Goal: Task Accomplishment & Management: Manage account settings

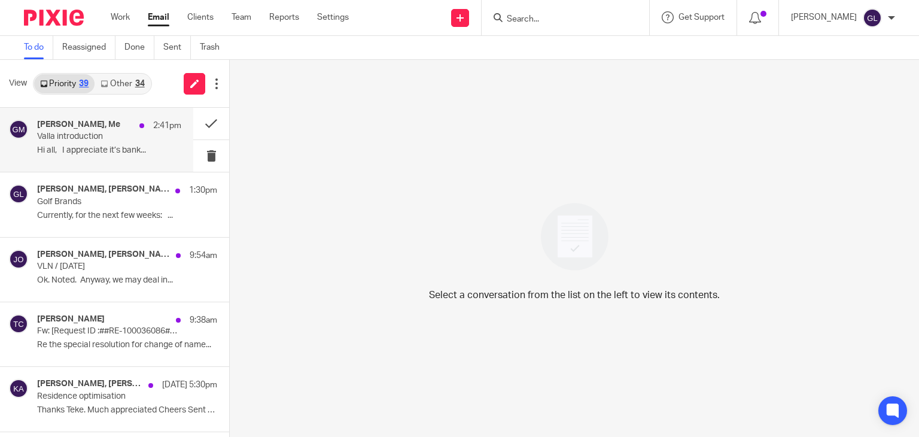
click at [108, 146] on p "Hi all, I appreciate it’s bank..." at bounding box center [109, 150] width 144 height 10
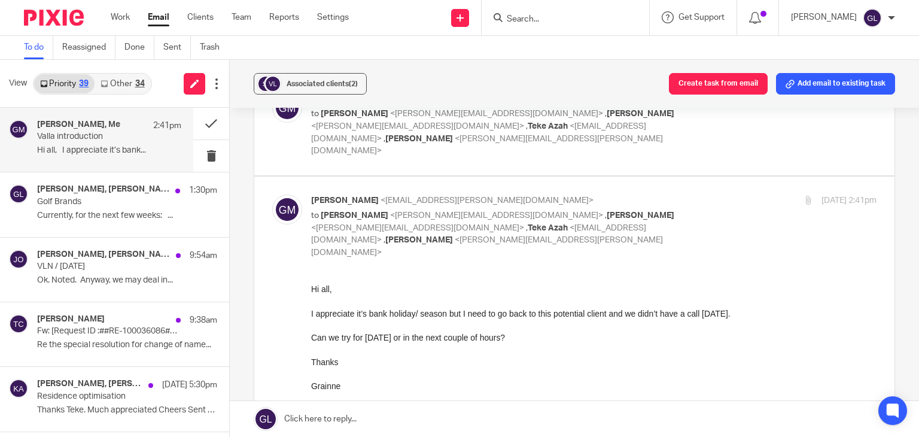
scroll to position [299, 0]
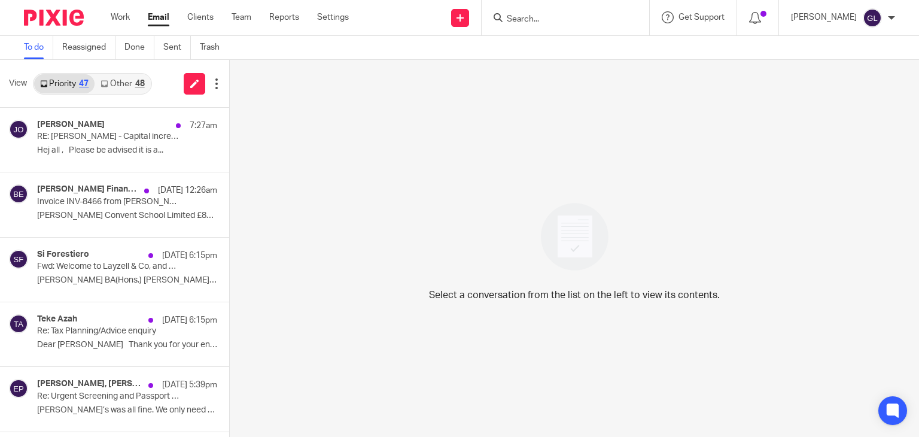
click at [115, 81] on link "Other 48" at bounding box center [123, 83] width 56 height 19
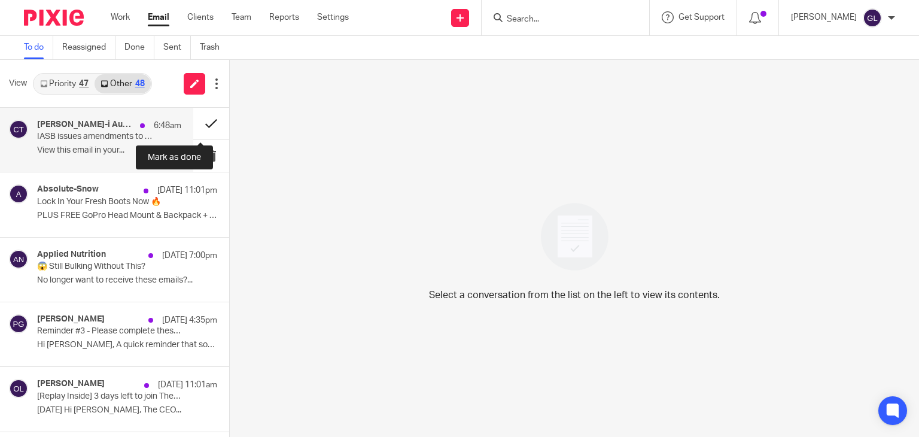
click at [199, 121] on button at bounding box center [211, 124] width 36 height 32
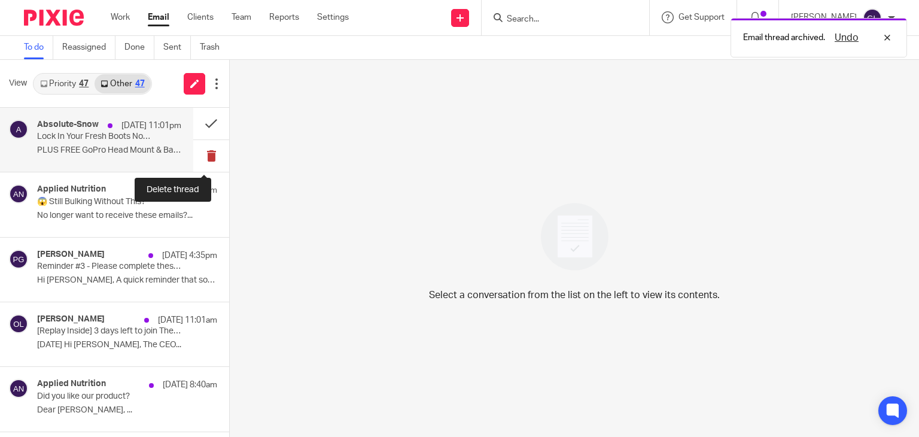
click at [199, 156] on button at bounding box center [211, 156] width 36 height 32
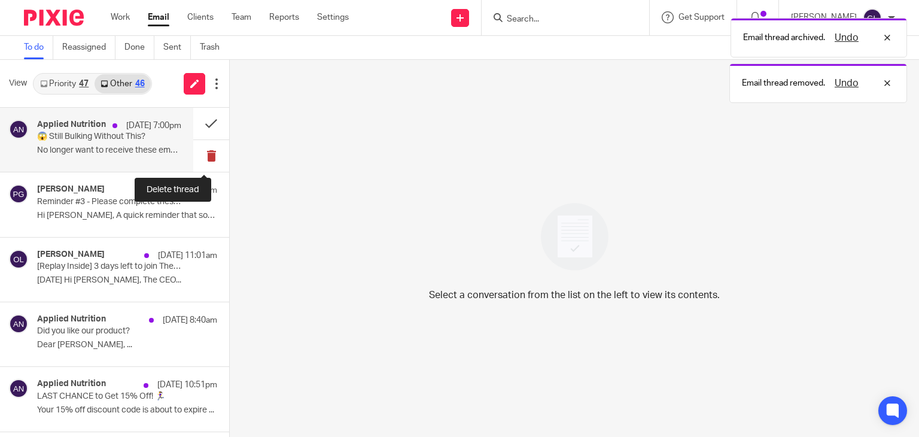
click at [199, 154] on button at bounding box center [211, 156] width 36 height 32
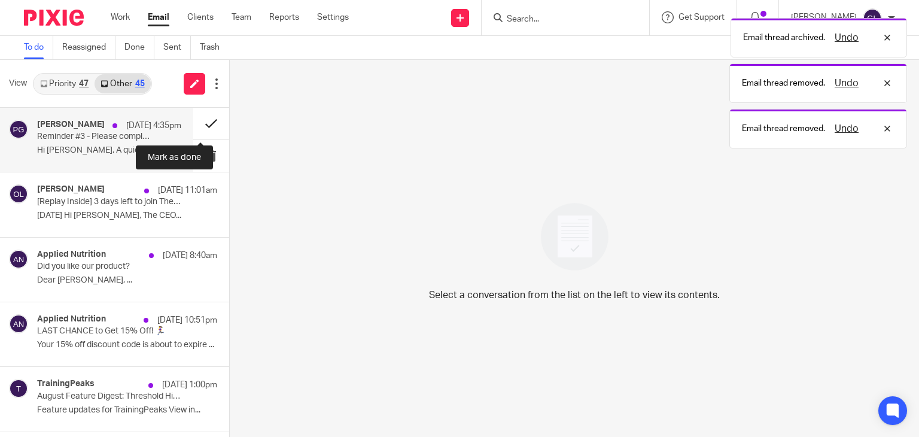
click at [199, 118] on button at bounding box center [211, 124] width 36 height 32
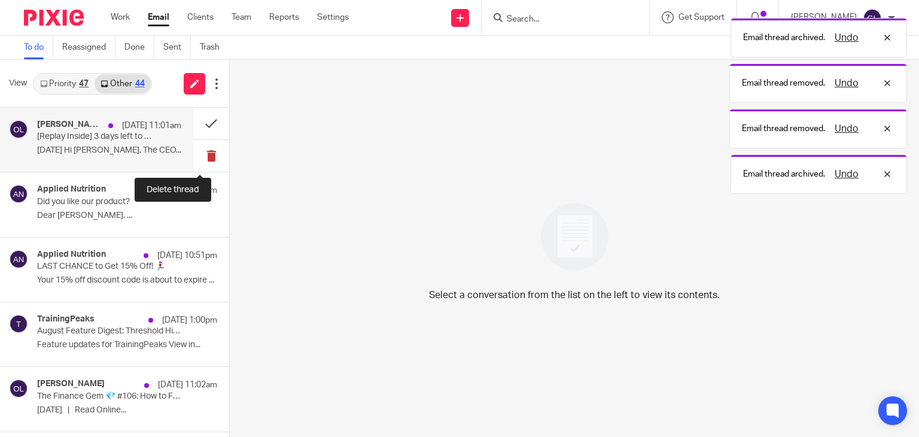
click at [201, 154] on button at bounding box center [211, 156] width 36 height 32
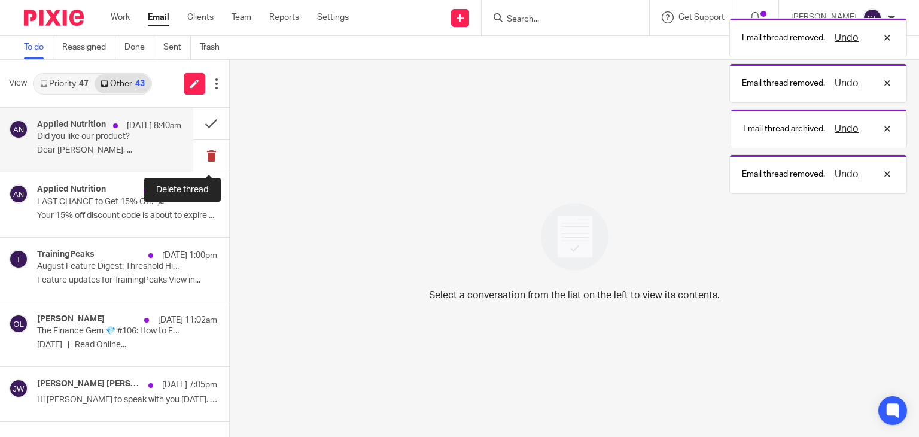
click at [202, 150] on button at bounding box center [211, 156] width 36 height 32
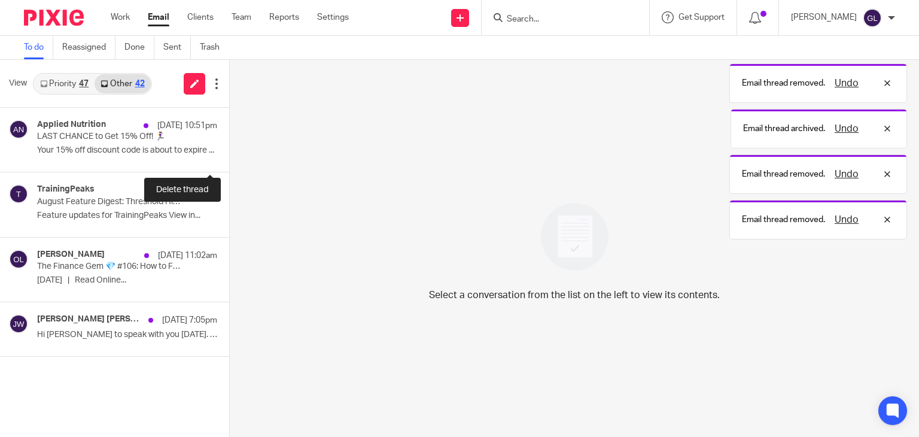
click at [229, 150] on button at bounding box center [234, 156] width 10 height 32
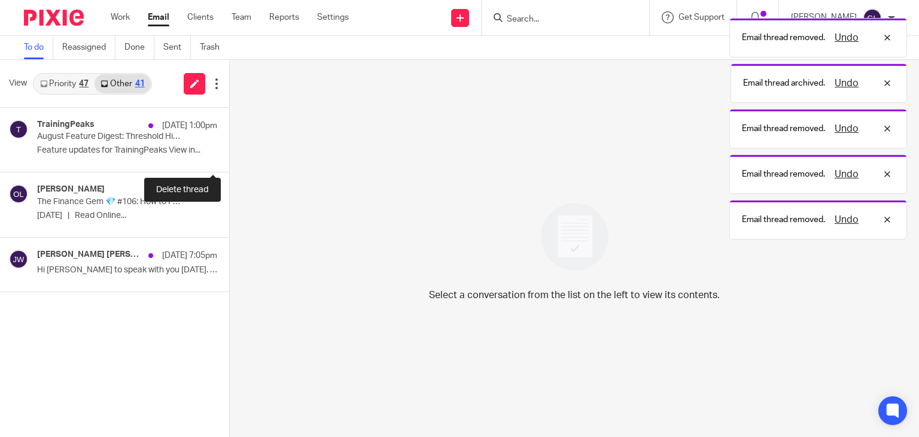
click at [229, 150] on button at bounding box center [234, 156] width 10 height 32
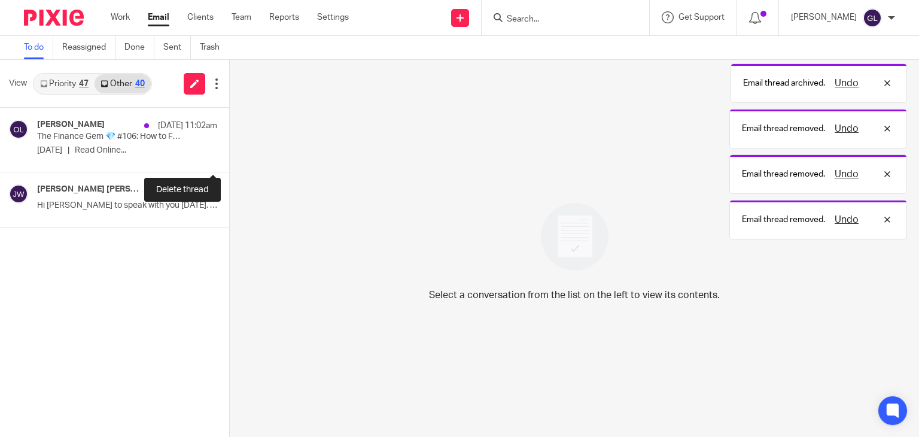
click at [229, 150] on button at bounding box center [234, 156] width 10 height 32
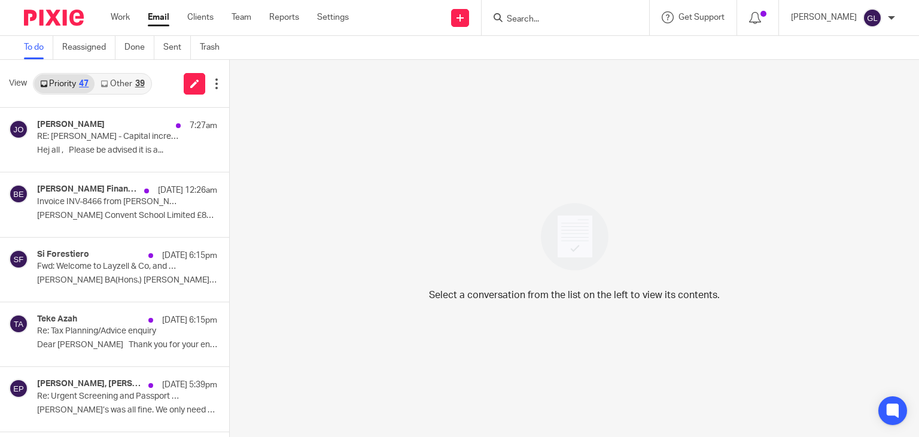
click at [130, 89] on link "Other 39" at bounding box center [123, 83] width 56 height 19
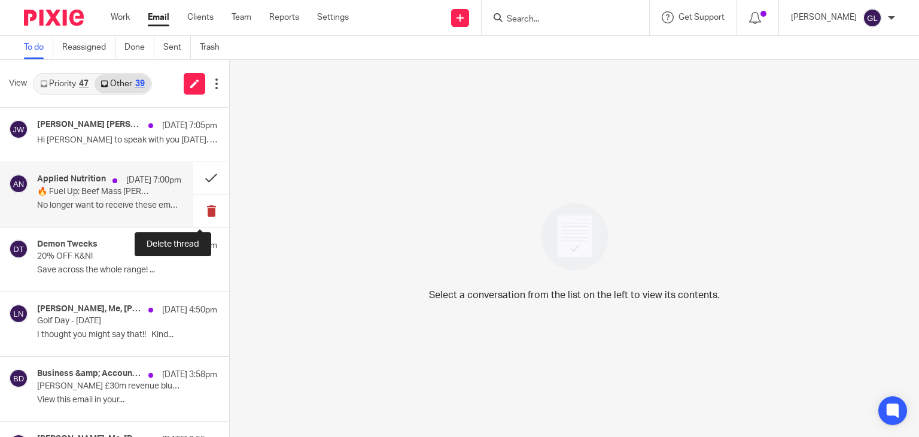
click at [198, 211] on button at bounding box center [211, 211] width 36 height 32
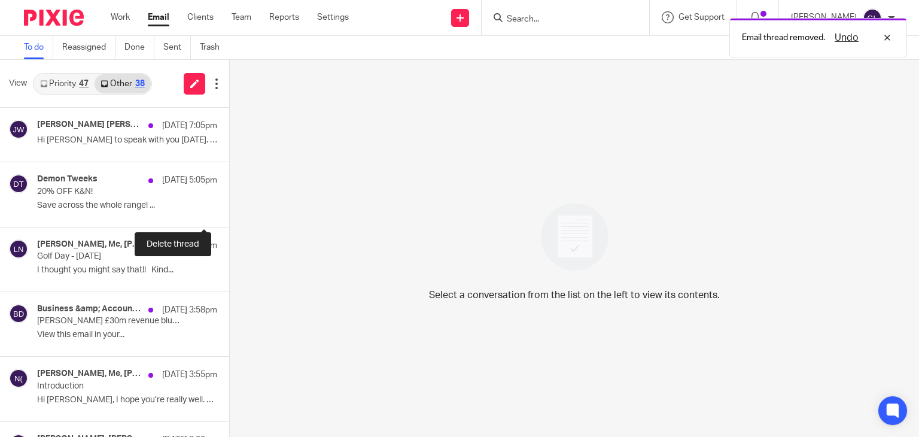
click at [229, 211] on button at bounding box center [234, 211] width 10 height 32
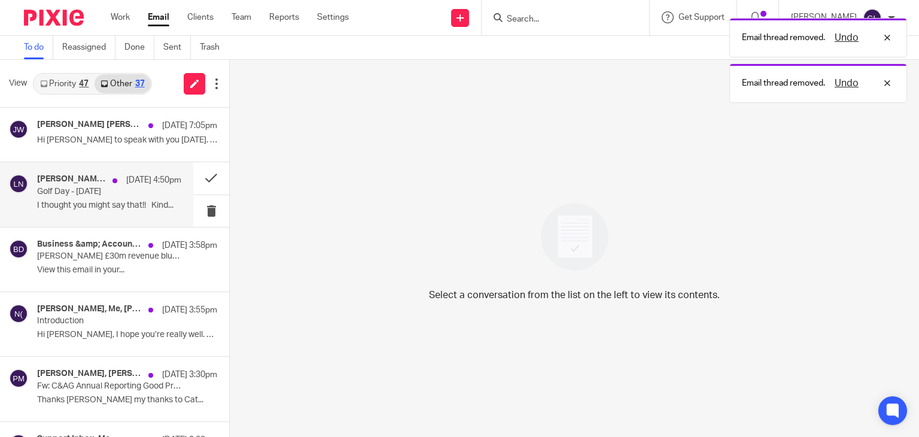
click at [144, 204] on p "I thought you might say that!! Kind..." at bounding box center [109, 205] width 144 height 10
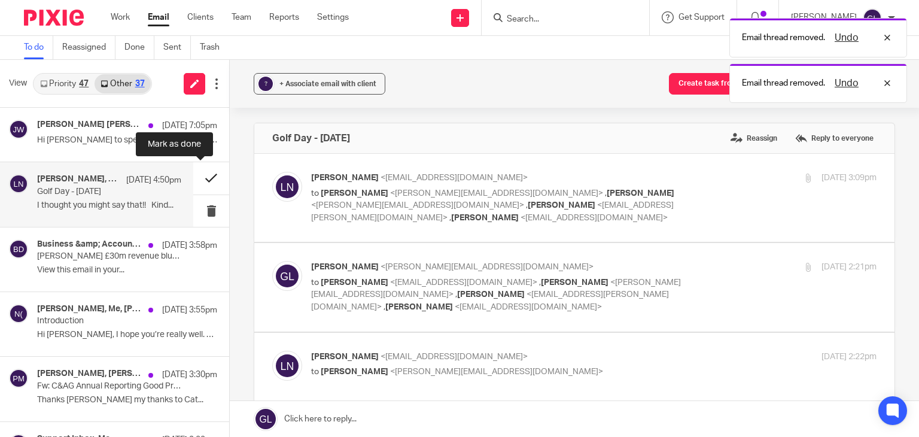
click at [199, 178] on button at bounding box center [211, 178] width 36 height 32
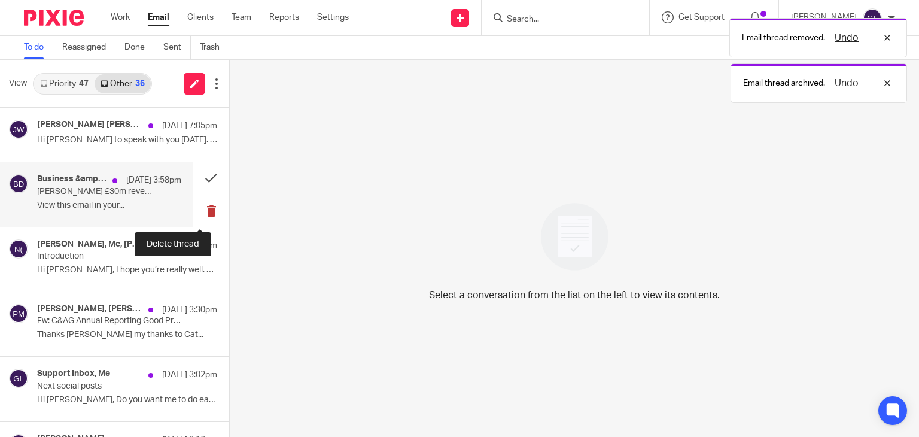
click at [194, 203] on button at bounding box center [211, 211] width 36 height 32
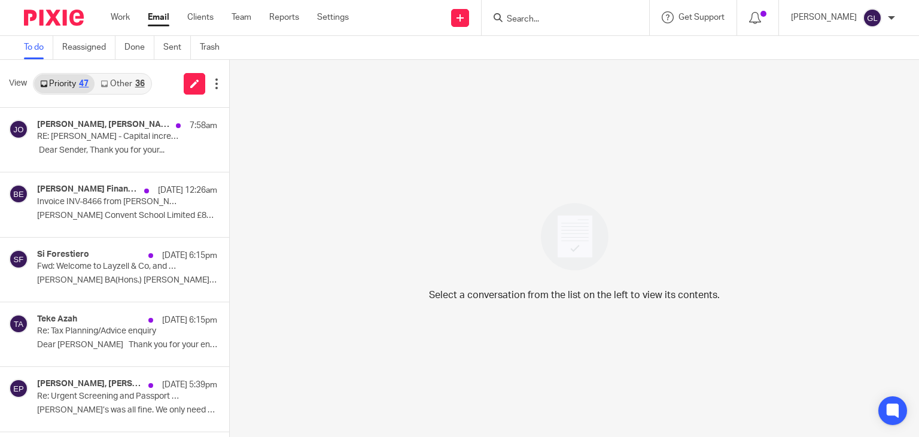
click at [124, 84] on link "Other 36" at bounding box center [123, 83] width 56 height 19
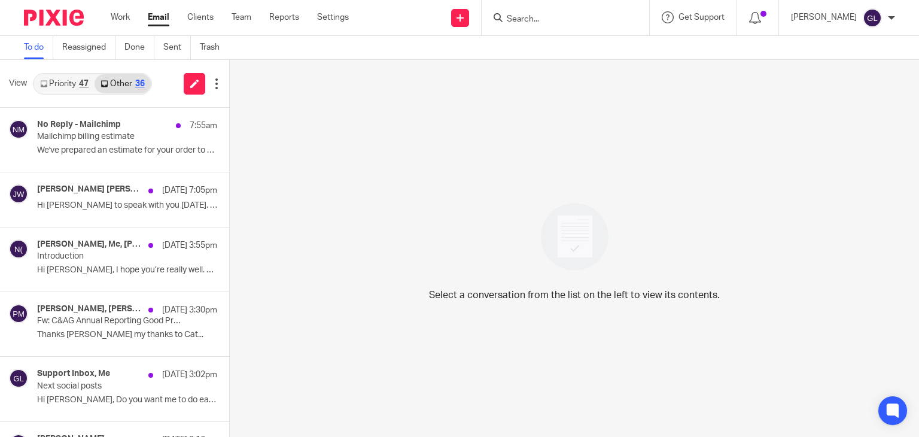
click at [81, 87] on div "47" at bounding box center [84, 84] width 10 height 8
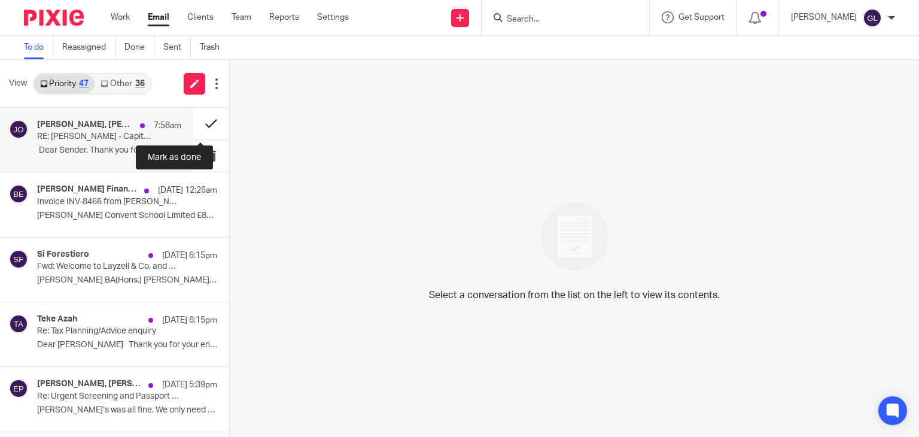
click at [202, 122] on button at bounding box center [211, 124] width 36 height 32
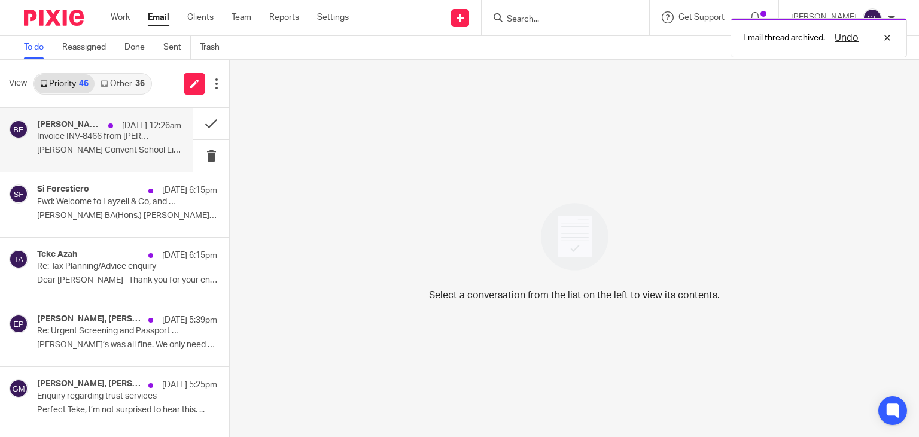
click at [112, 143] on div "Beaulieu Finance new email 24 Aug 12:26am Invoice INV-8466 from Beaulieu Conven…" at bounding box center [109, 140] width 144 height 40
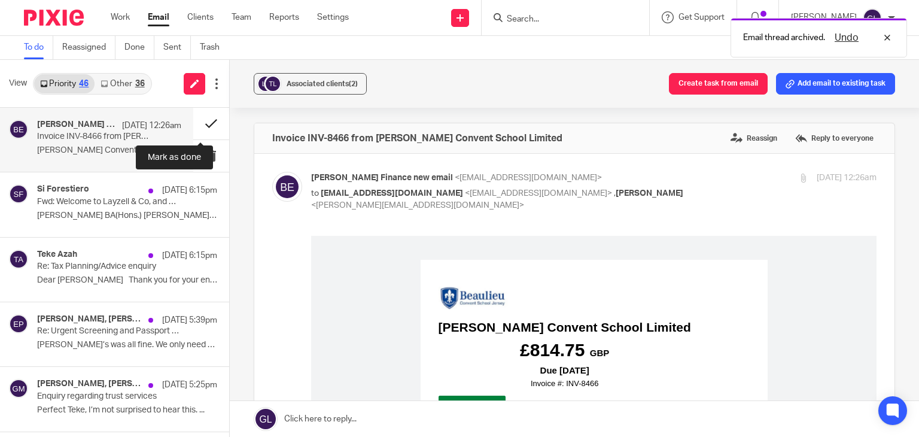
click at [196, 128] on button at bounding box center [211, 124] width 36 height 32
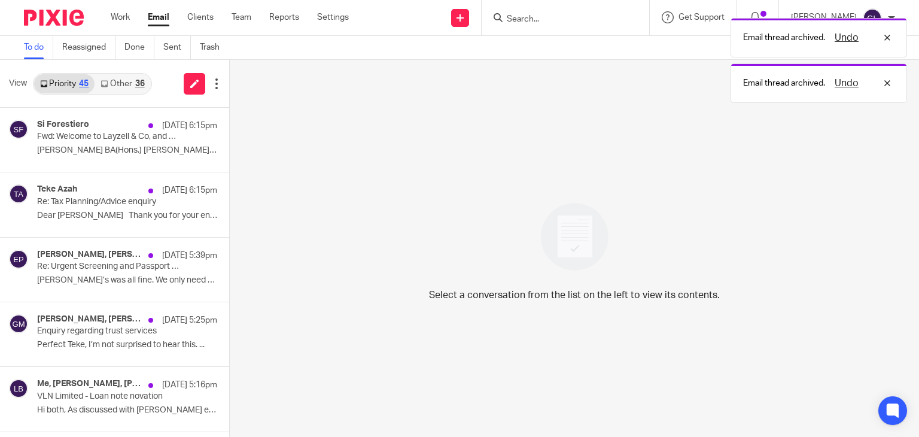
click at [112, 79] on link "Other 36" at bounding box center [123, 83] width 56 height 19
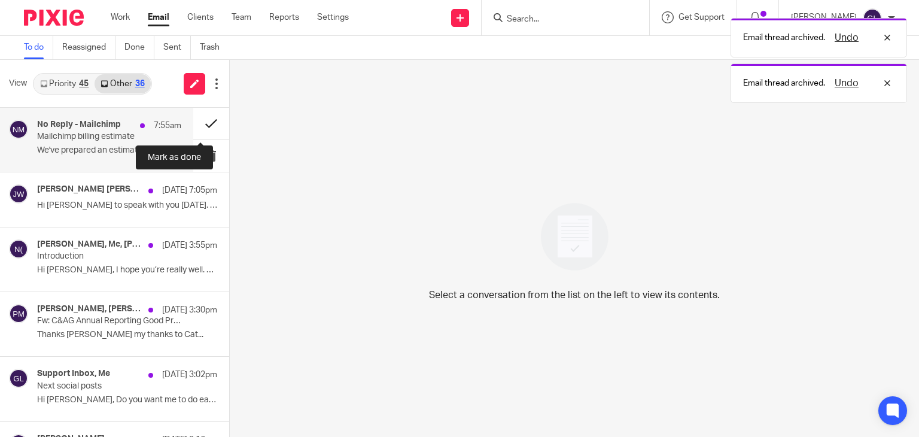
click at [199, 122] on button at bounding box center [211, 124] width 36 height 32
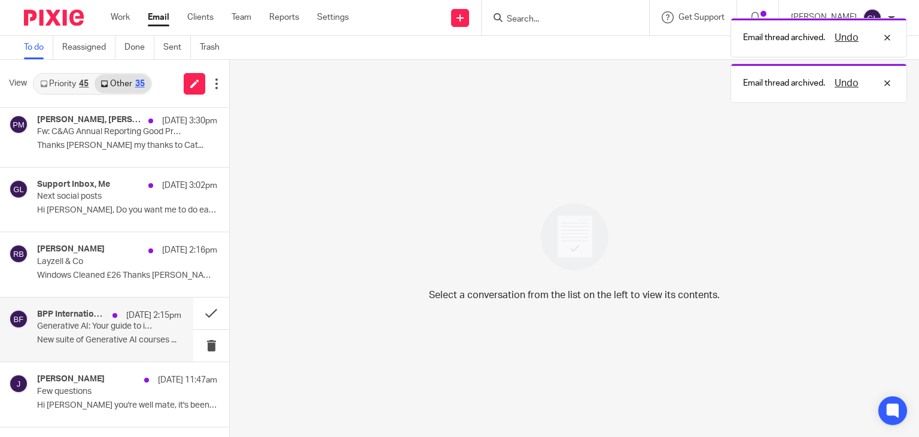
scroll to position [239, 0]
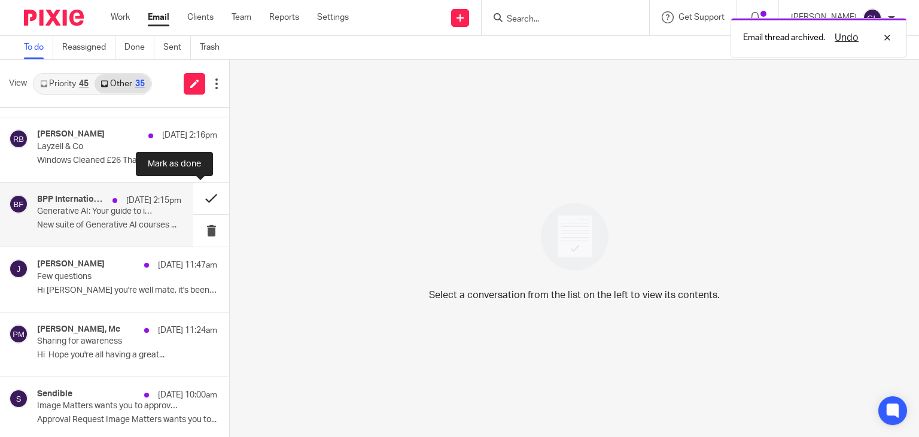
click at [206, 197] on button at bounding box center [211, 198] width 36 height 32
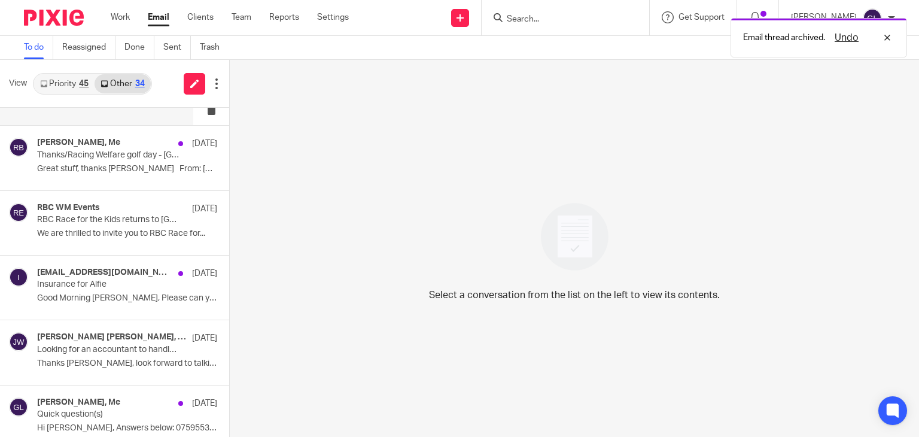
scroll to position [598, 0]
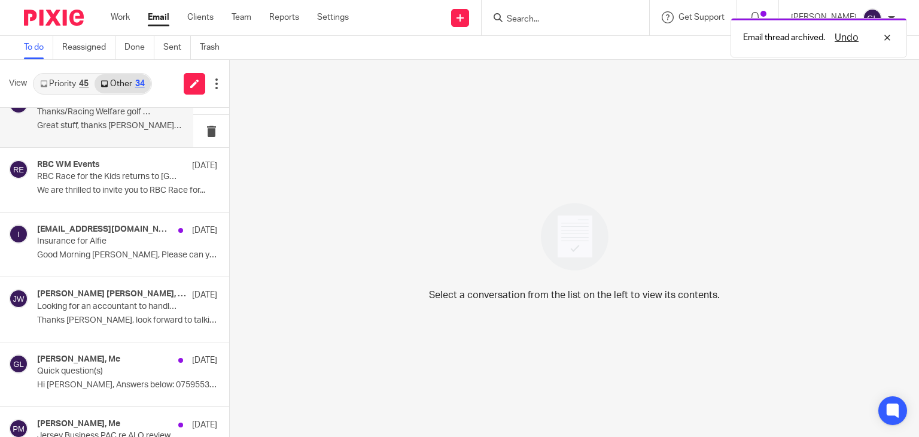
click at [112, 127] on p "Great stuff, thanks Greg From: Greg..." at bounding box center [109, 126] width 144 height 10
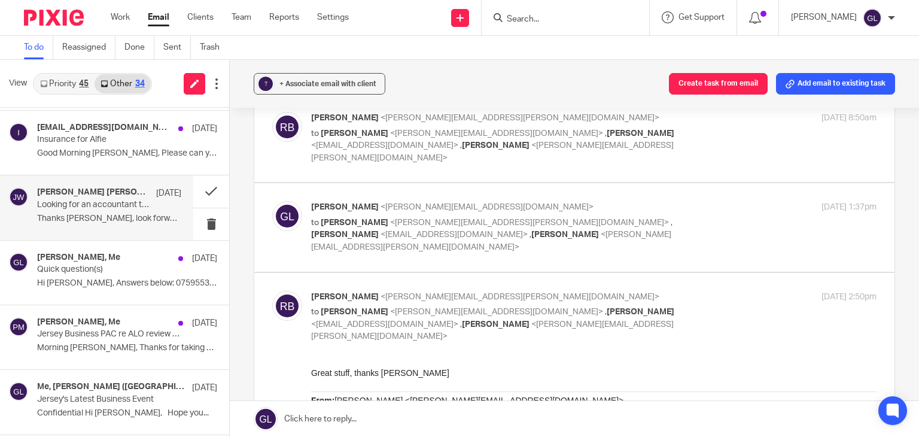
scroll to position [778, 0]
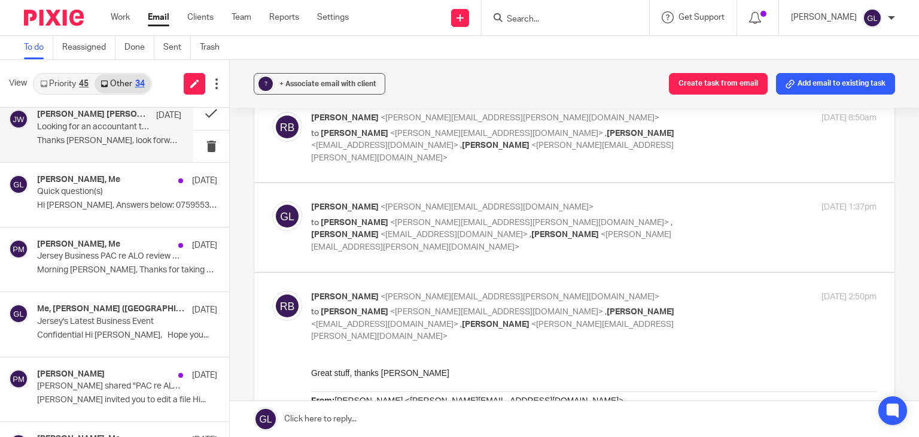
click at [100, 145] on div "Jamie Murray Wells, Me 21 Aug Looking for an accountant to handle a business ac…" at bounding box center [109, 129] width 144 height 40
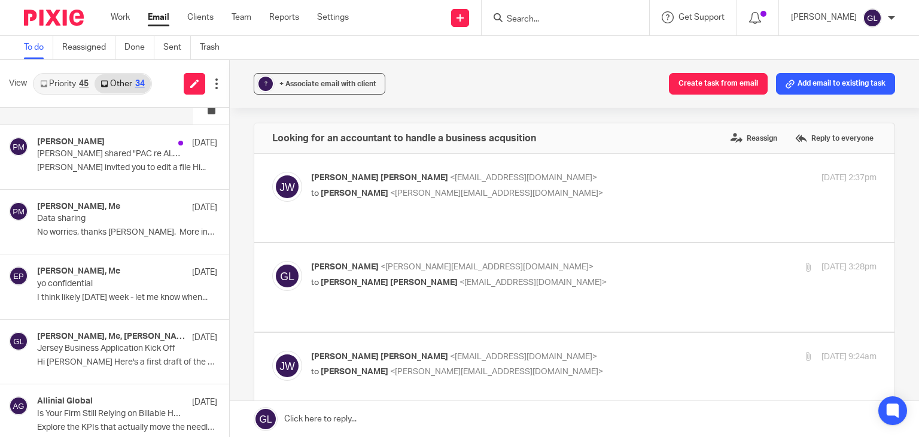
scroll to position [1077, 0]
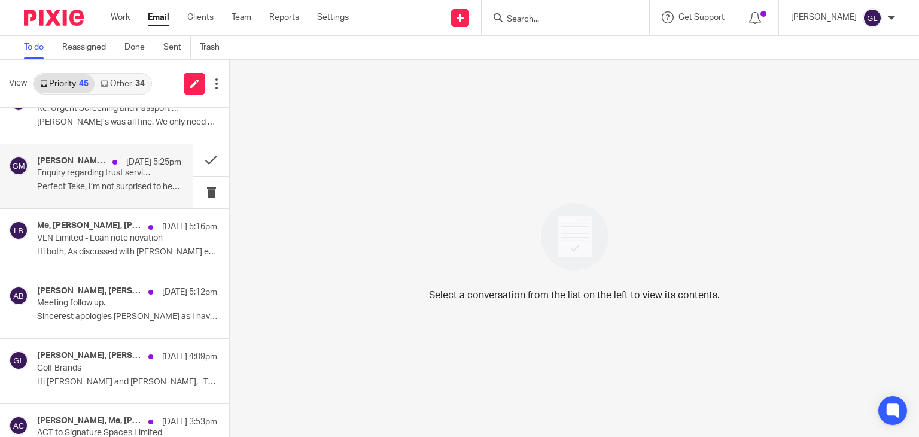
scroll to position [179, 0]
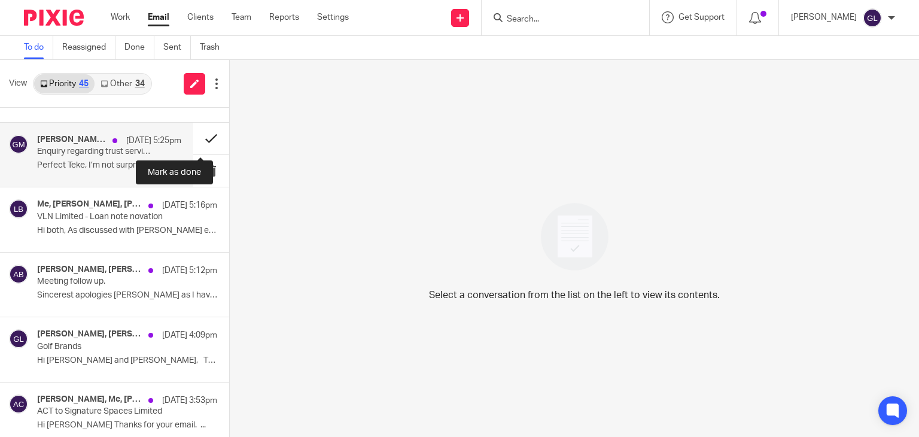
click at [206, 139] on button at bounding box center [211, 139] width 36 height 32
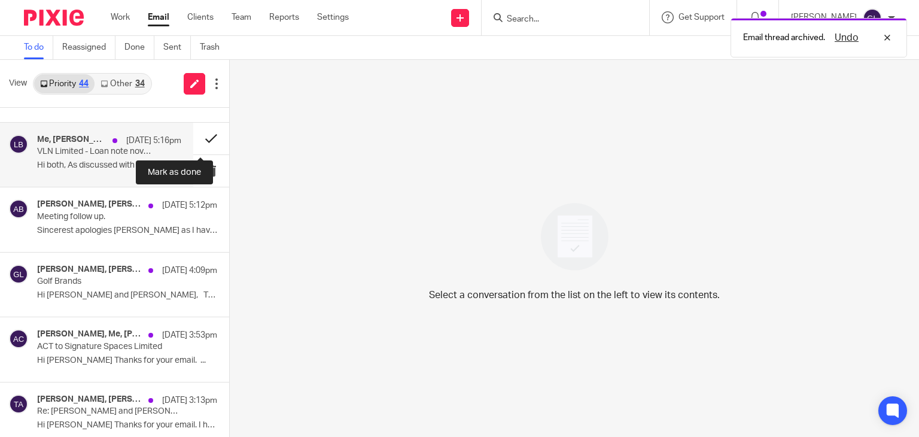
click at [201, 135] on button at bounding box center [211, 139] width 36 height 32
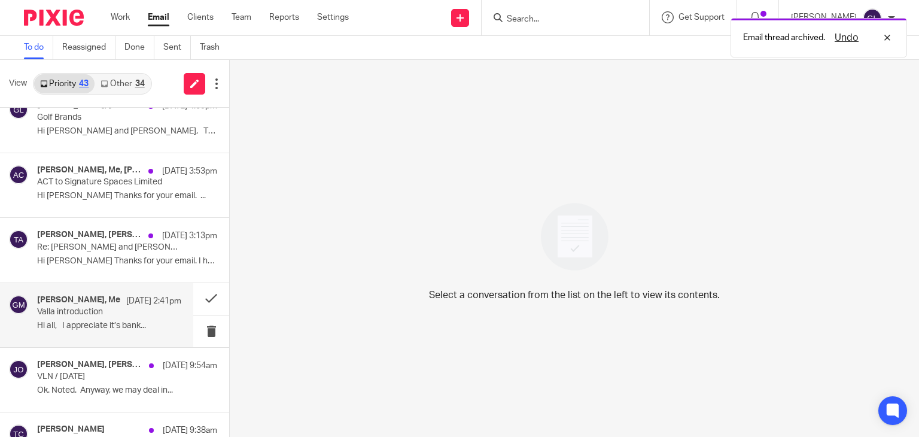
scroll to position [299, 0]
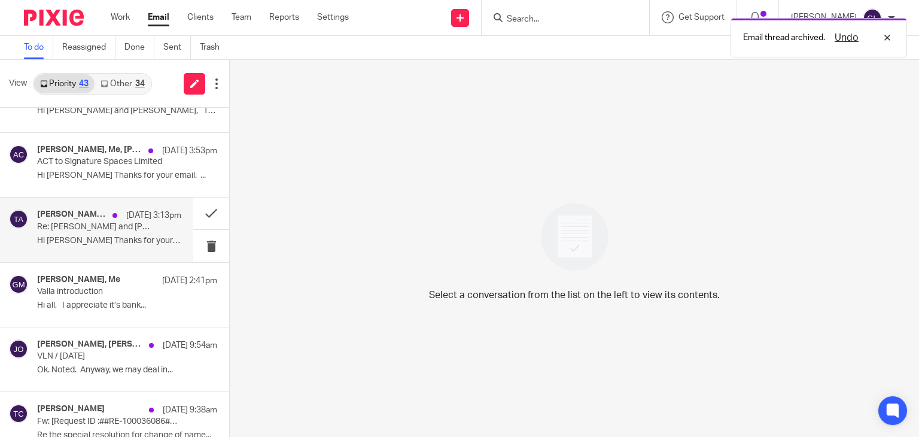
click at [122, 230] on p "Re: [PERSON_NAME] and [PERSON_NAME] forms SA302" at bounding box center [94, 227] width 115 height 10
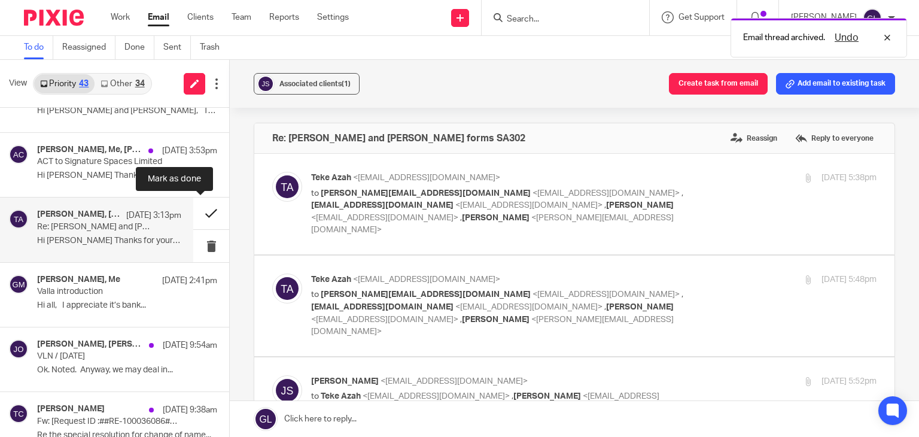
scroll to position [0, 0]
click at [203, 210] on button at bounding box center [211, 213] width 36 height 32
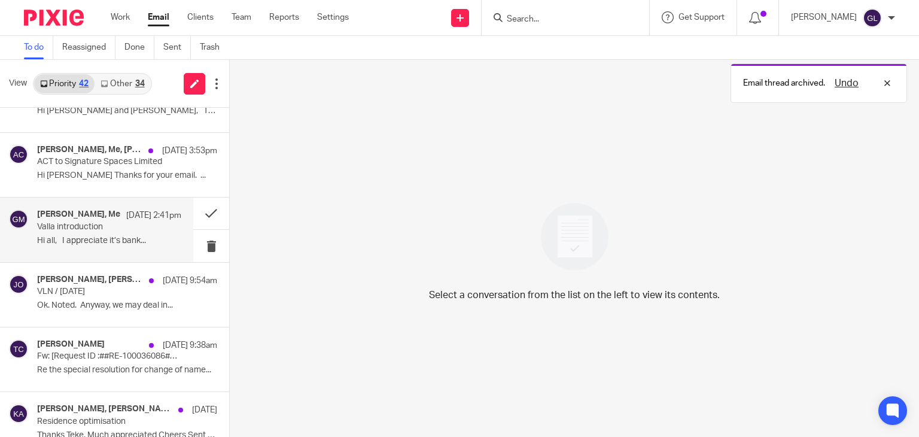
click at [125, 233] on div "[PERSON_NAME], Me [DATE] 2:41pm Valla introduction Hi all, I appreciate it’s ba…" at bounding box center [109, 229] width 144 height 40
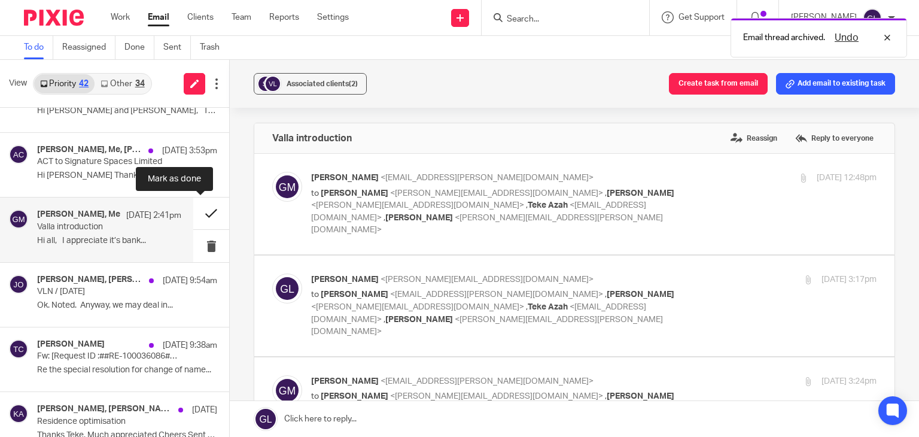
click at [193, 216] on button at bounding box center [211, 213] width 36 height 32
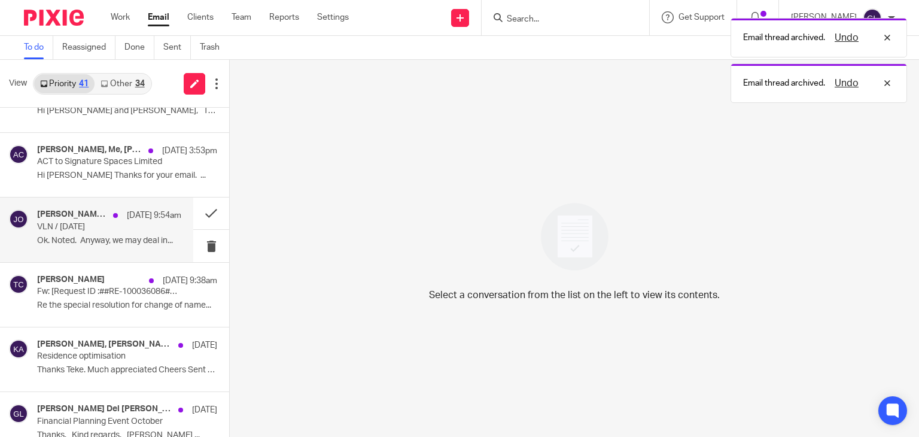
click at [132, 232] on div "[PERSON_NAME], [PERSON_NAME], [PERSON_NAME], Me [DATE] 9:54am VLN / [DATE] Ok. …" at bounding box center [109, 229] width 144 height 40
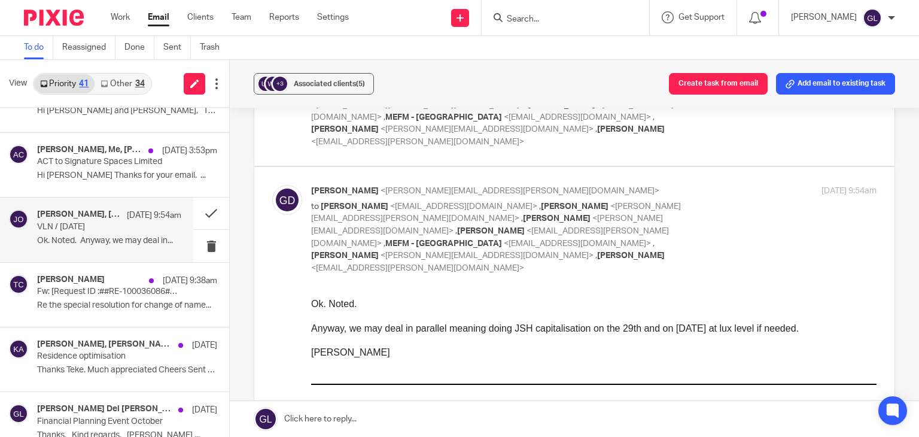
scroll to position [658, 0]
click at [202, 211] on button at bounding box center [211, 213] width 36 height 32
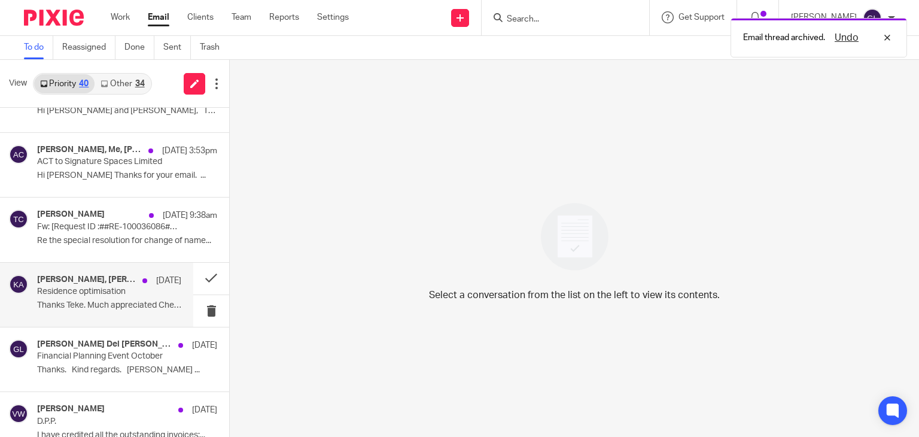
click at [142, 281] on div "[DATE]" at bounding box center [158, 281] width 45 height 12
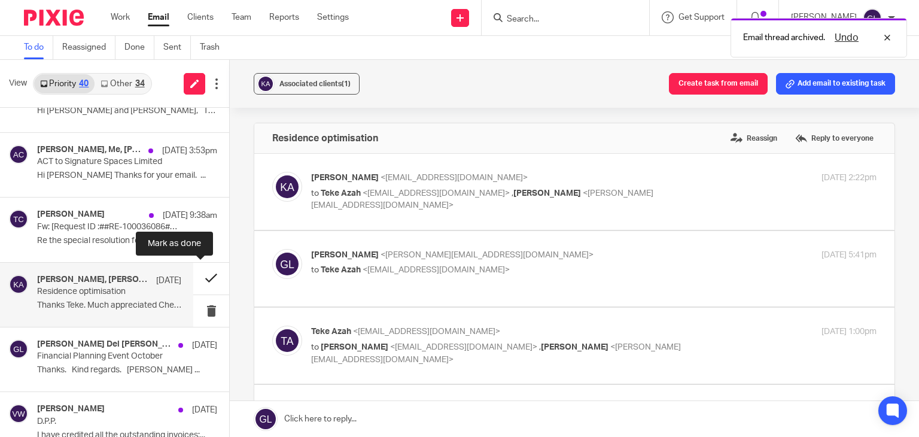
scroll to position [0, 0]
click at [195, 276] on button at bounding box center [211, 279] width 36 height 32
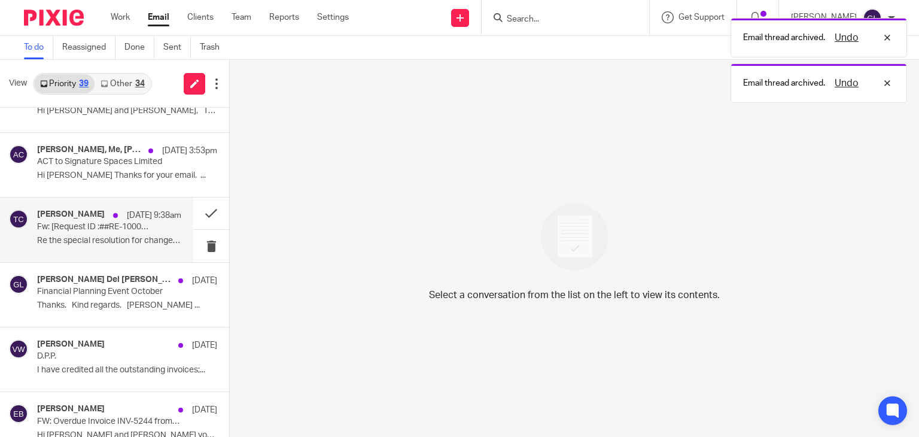
click at [128, 236] on p "Re the special resolution for change of name..." at bounding box center [109, 241] width 144 height 10
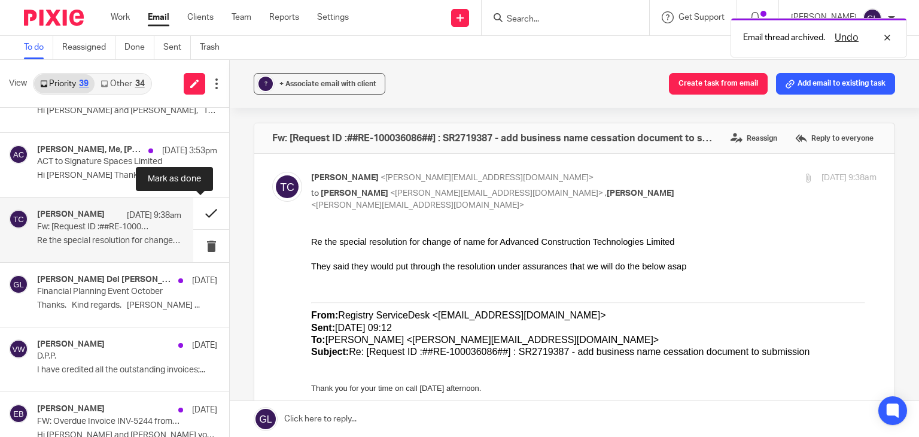
click at [206, 211] on button at bounding box center [211, 213] width 36 height 32
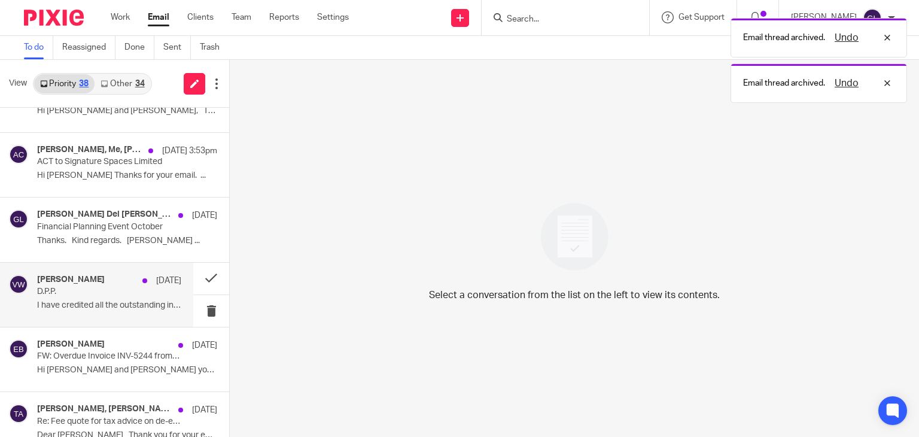
click at [156, 279] on p "[DATE]" at bounding box center [168, 281] width 25 height 12
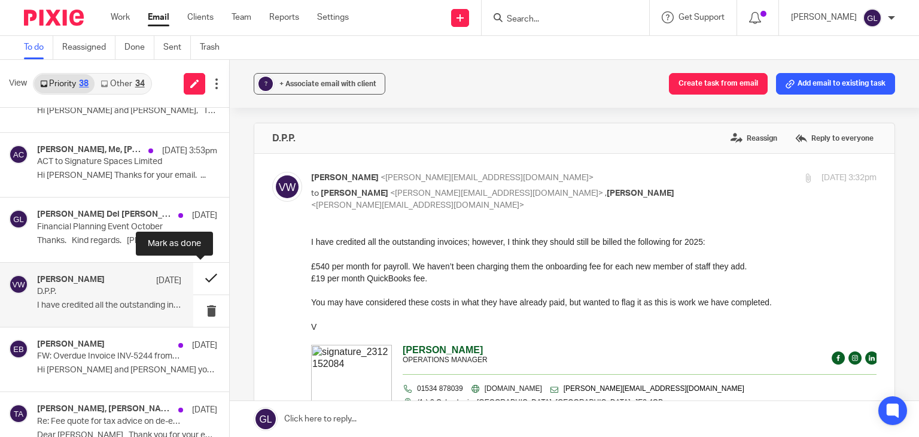
click at [200, 273] on button at bounding box center [211, 279] width 36 height 32
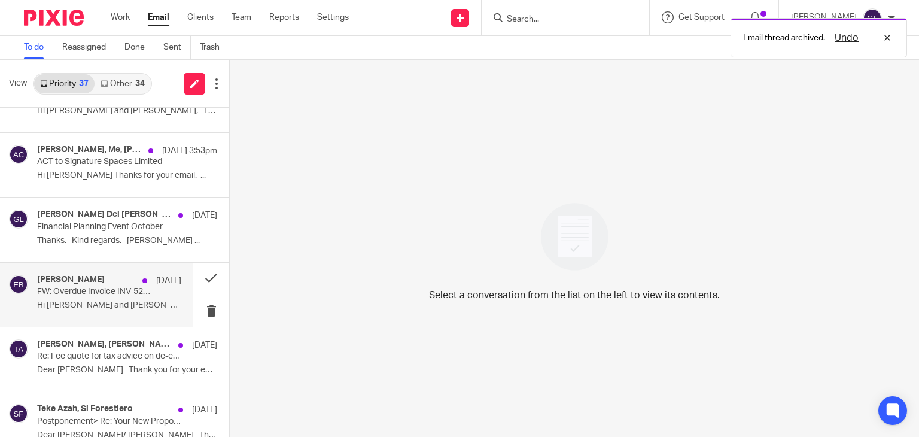
click at [117, 297] on div "[PERSON_NAME] [DATE] FW: Overdue Invoice INV-5244 from Layzell & Co Limited for…" at bounding box center [109, 295] width 144 height 40
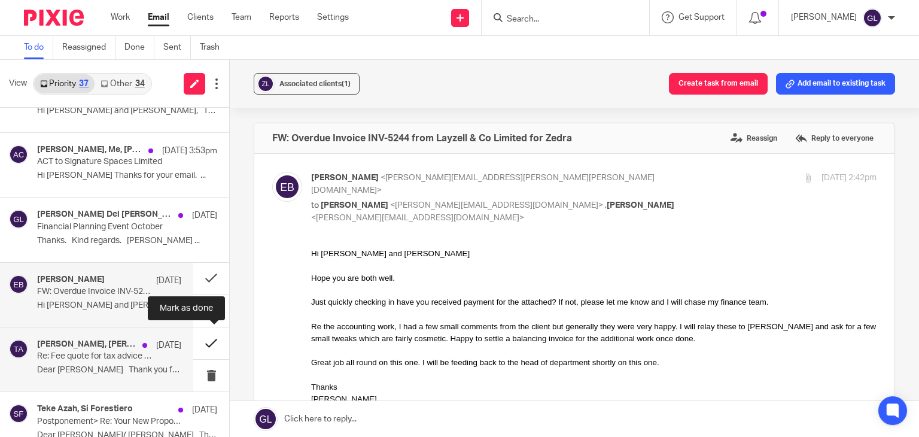
click at [201, 336] on button at bounding box center [211, 343] width 36 height 32
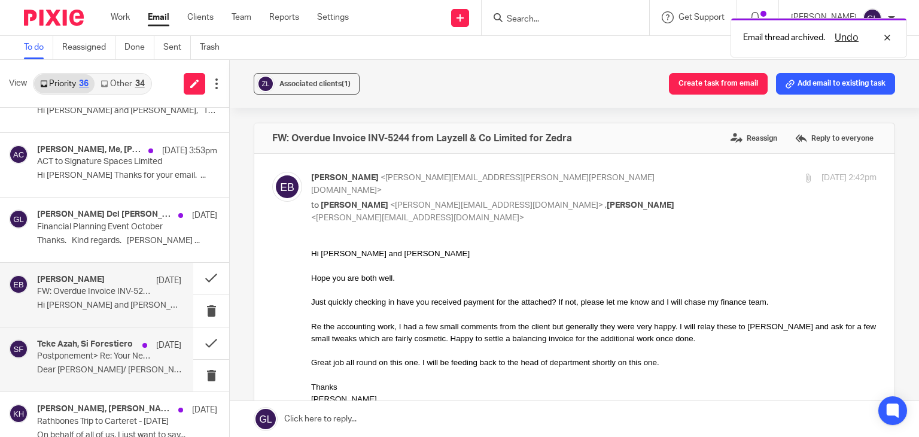
scroll to position [359, 0]
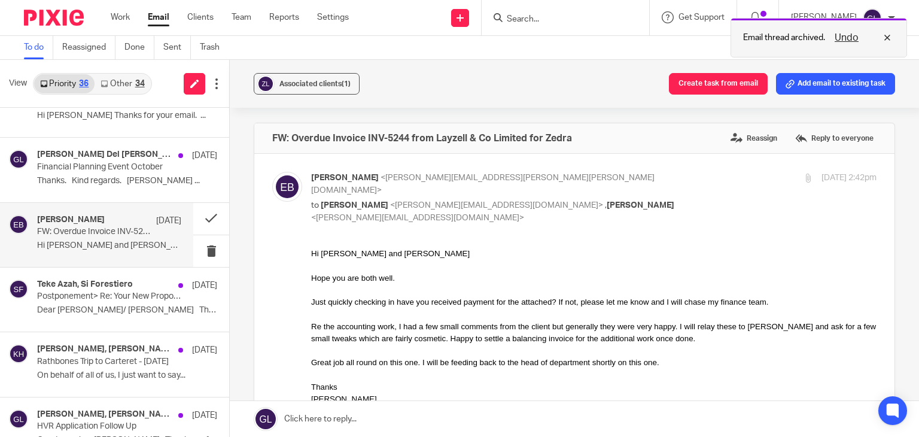
click at [851, 36] on button "Undo" at bounding box center [846, 38] width 31 height 14
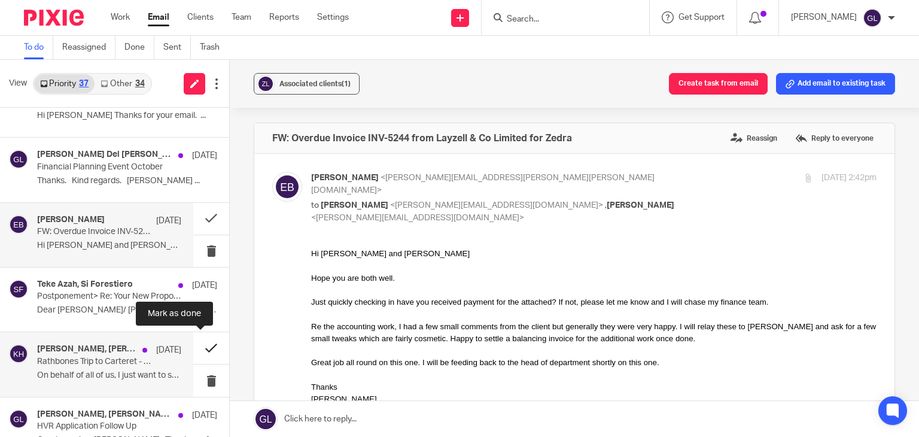
click at [203, 343] on button at bounding box center [211, 348] width 36 height 32
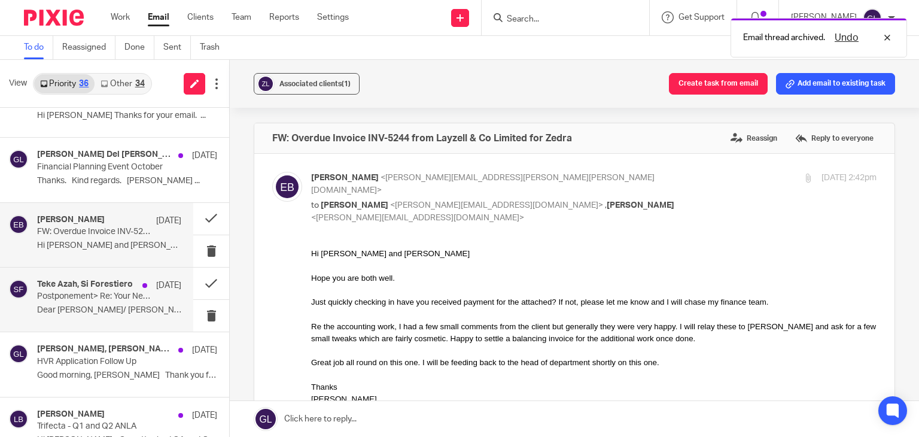
scroll to position [419, 0]
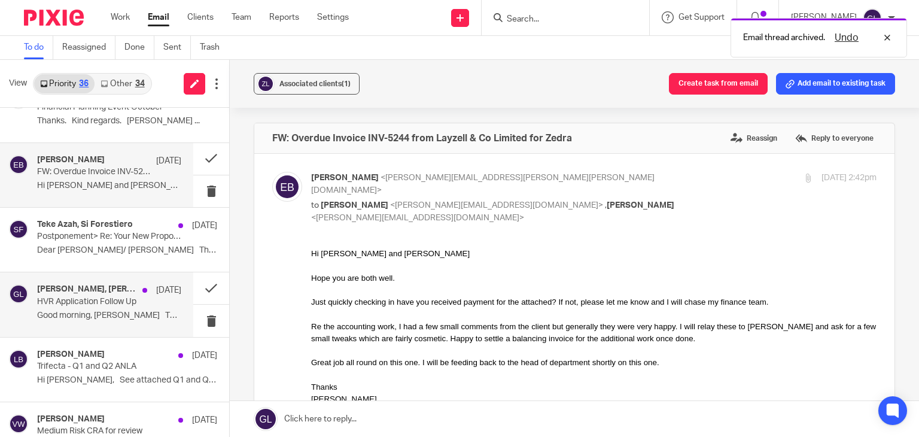
click at [109, 310] on p "Good morning, [PERSON_NAME] Thank you for..." at bounding box center [109, 315] width 144 height 10
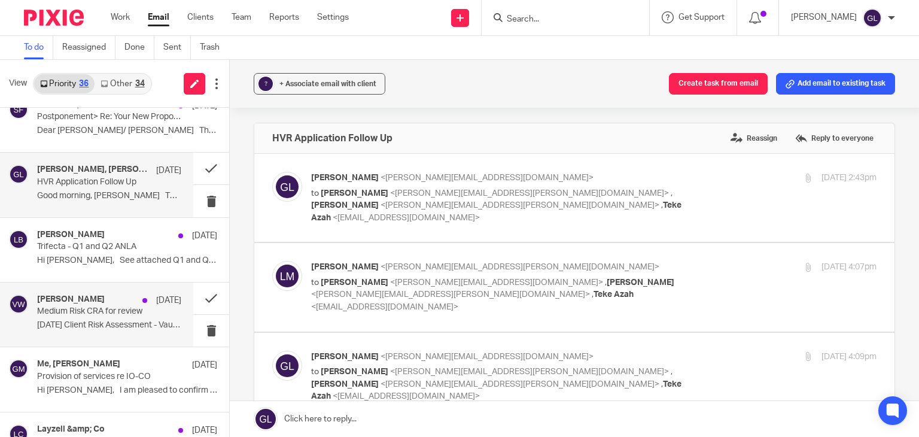
scroll to position [598, 0]
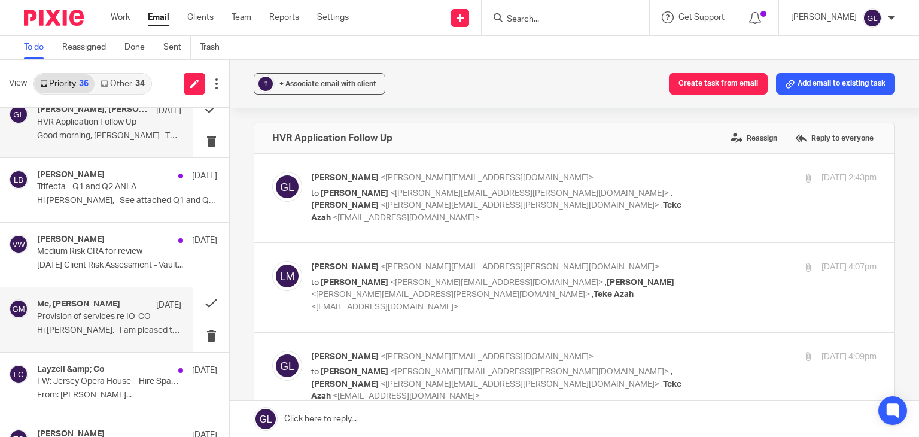
click at [92, 317] on p "Provision of services re IO-CO" at bounding box center [94, 317] width 115 height 10
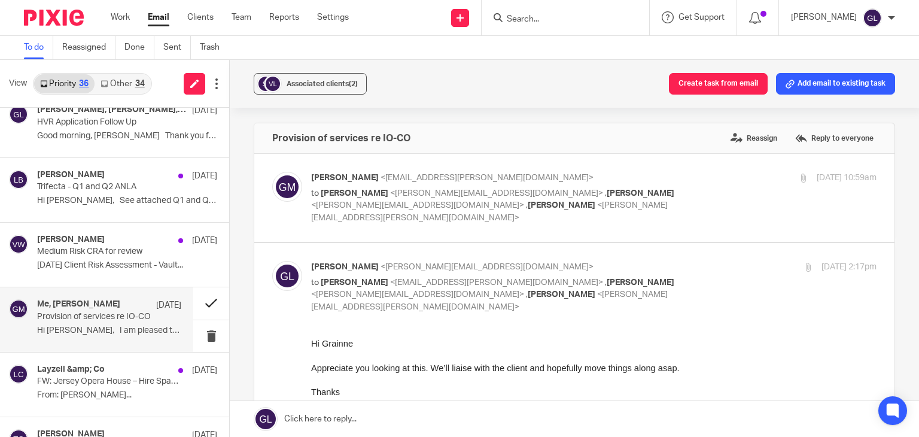
scroll to position [0, 0]
click at [203, 304] on button at bounding box center [211, 303] width 36 height 32
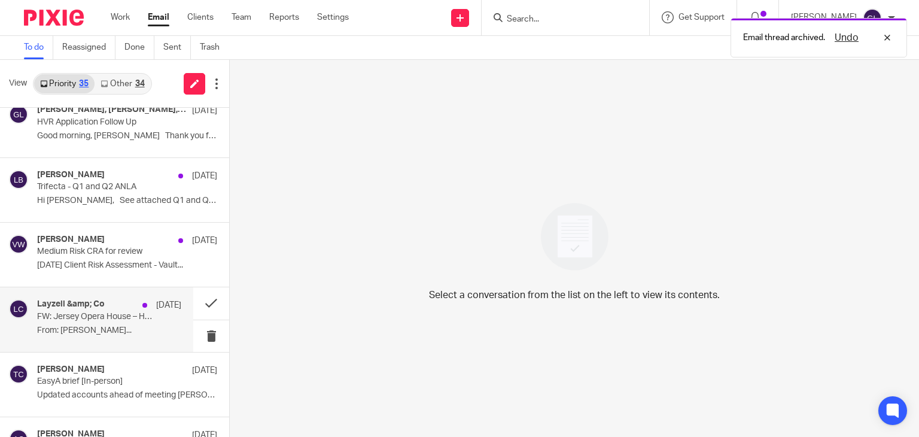
click at [105, 325] on p "From: [PERSON_NAME]..." at bounding box center [109, 330] width 144 height 10
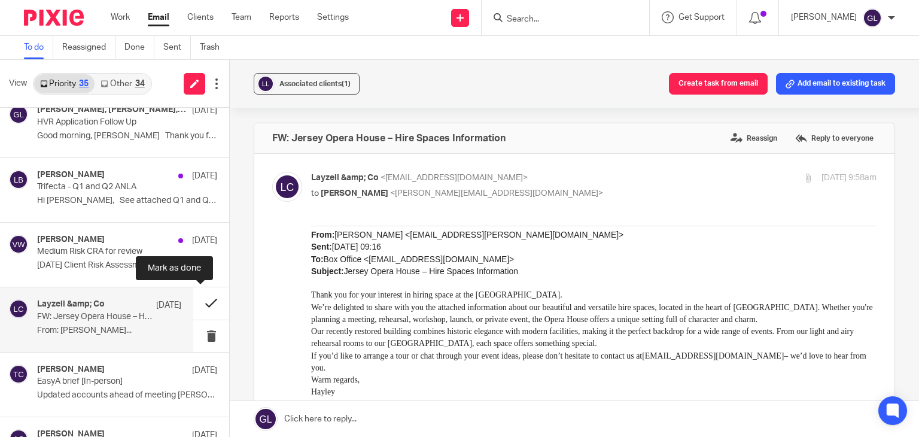
click at [200, 304] on button at bounding box center [211, 303] width 36 height 32
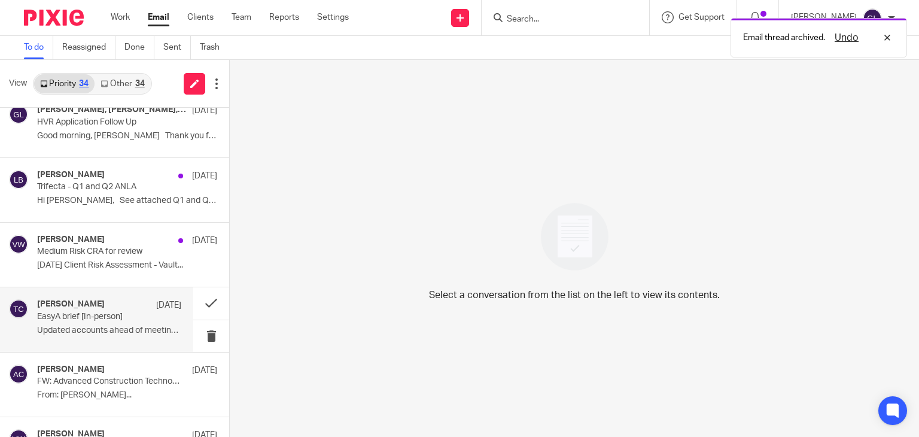
click at [142, 321] on div "[PERSON_NAME] [DATE] EasyA brief [In-person] Updated accounts ahead of meeting …" at bounding box center [109, 319] width 144 height 40
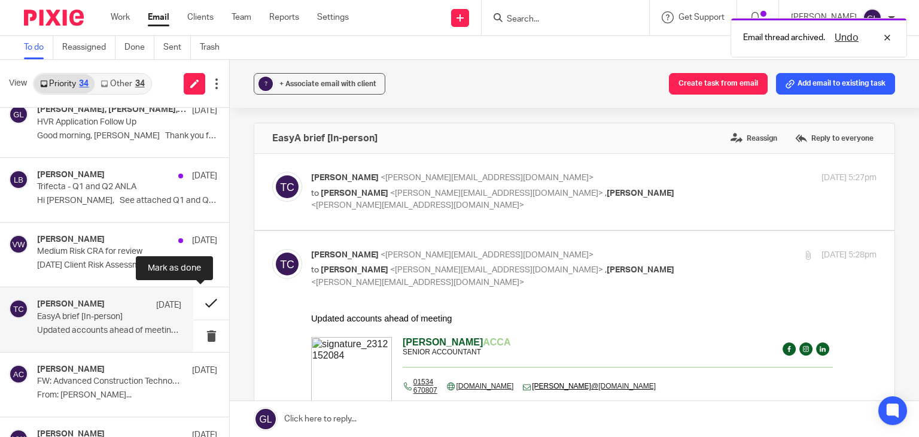
click at [196, 304] on button at bounding box center [211, 303] width 36 height 32
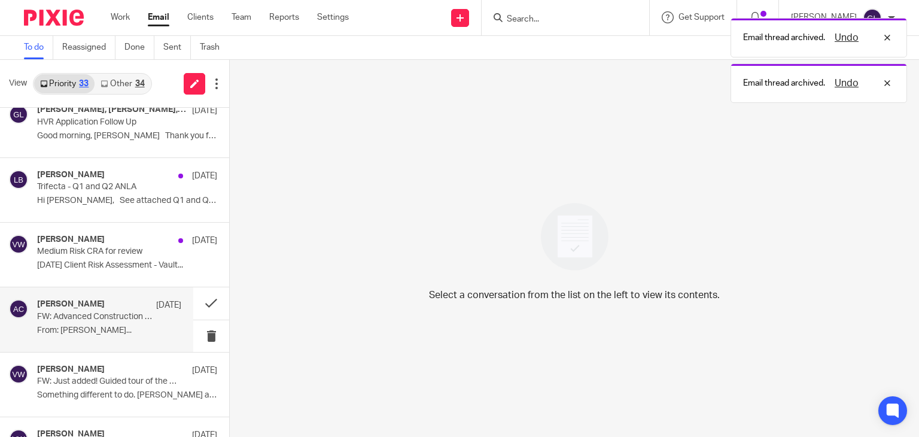
click at [117, 321] on div "[PERSON_NAME] [DATE] FW: Advanced Construction Technologies Limited - Business …" at bounding box center [109, 319] width 144 height 40
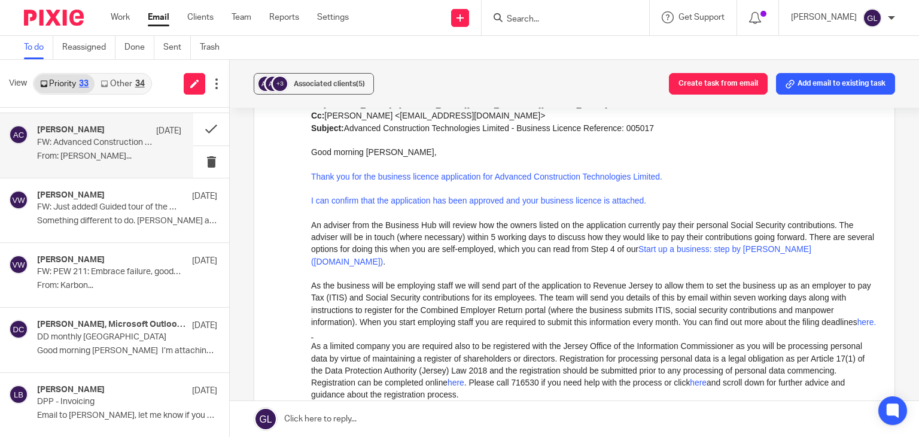
scroll to position [897, 0]
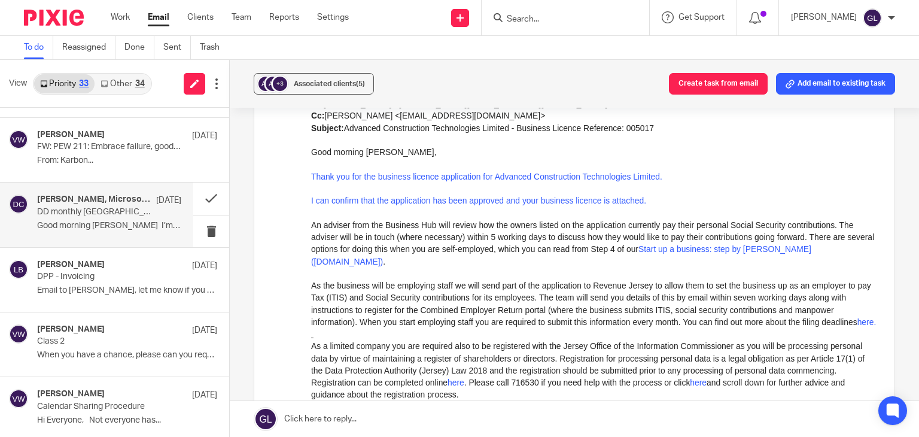
click at [148, 206] on div "[PERSON_NAME], Microsoft Outlook, Me [DATE] DD monthly Roseville Good morning […" at bounding box center [109, 214] width 144 height 40
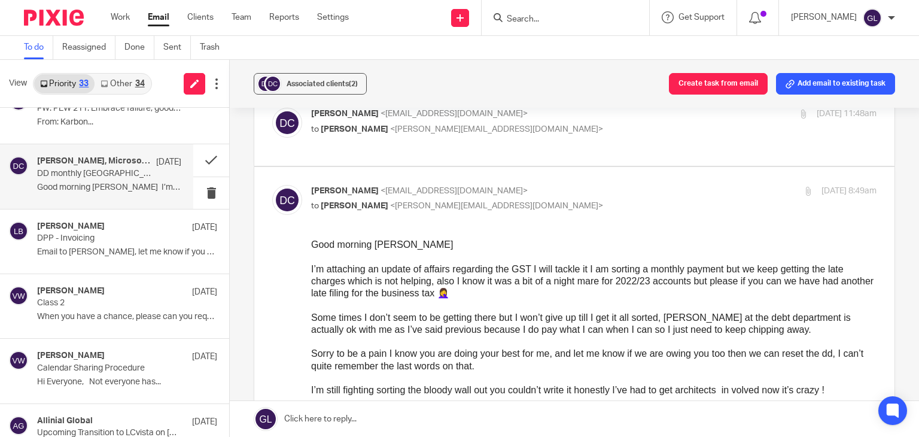
scroll to position [957, 0]
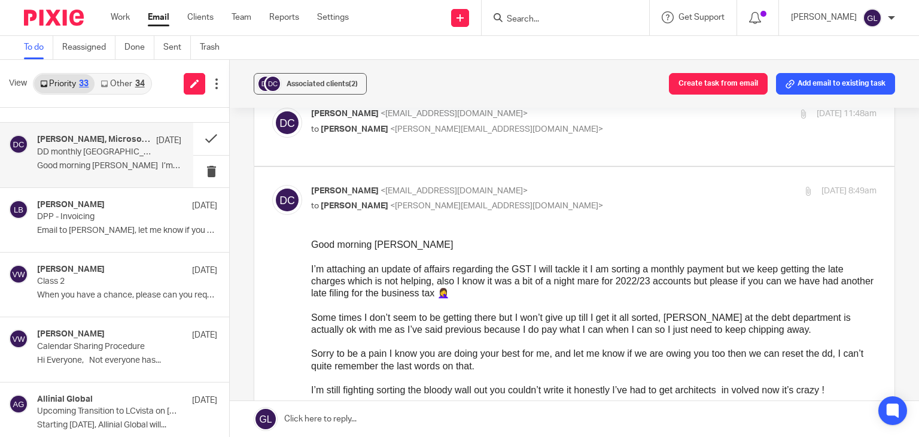
click at [130, 88] on link "Other 34" at bounding box center [123, 83] width 56 height 19
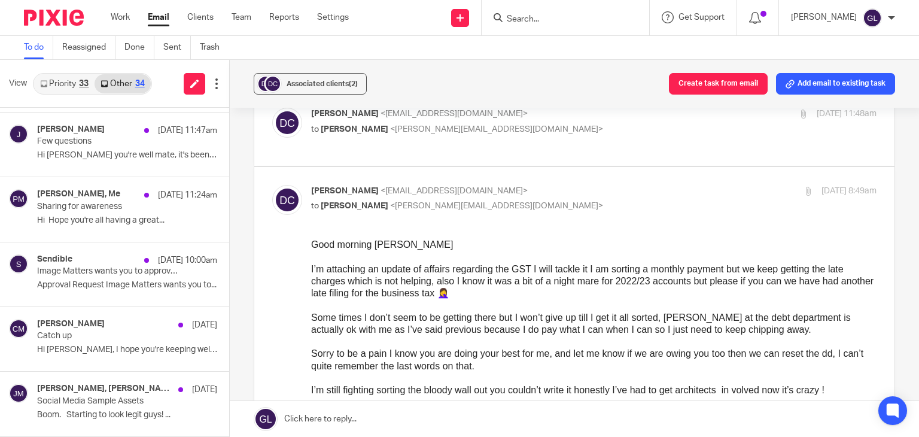
scroll to position [0, 0]
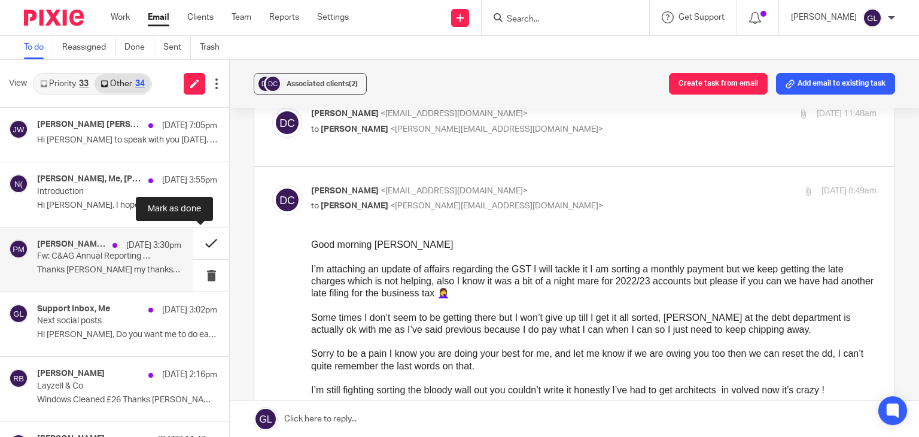
click at [206, 246] on button at bounding box center [211, 243] width 36 height 32
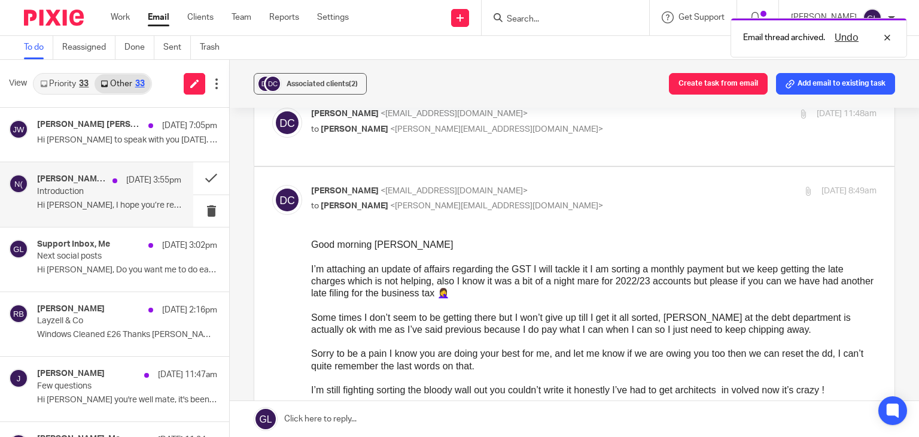
click at [145, 212] on div "[PERSON_NAME], Me, [PERSON_NAME] ([GEOGRAPHIC_DATA]) [DATE] 3:55pm Introduction…" at bounding box center [109, 194] width 144 height 40
